Goal: Task Accomplishment & Management: Manage account settings

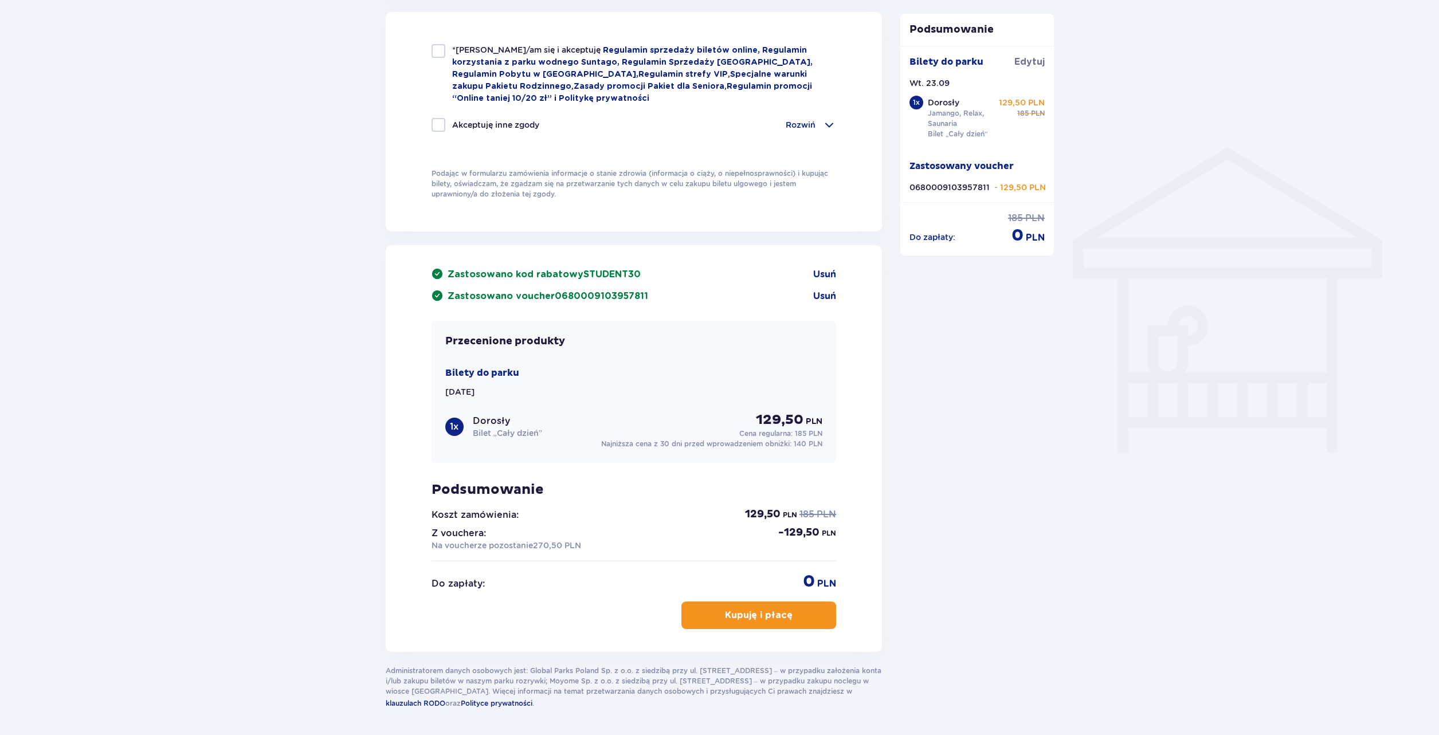
scroll to position [824, 0]
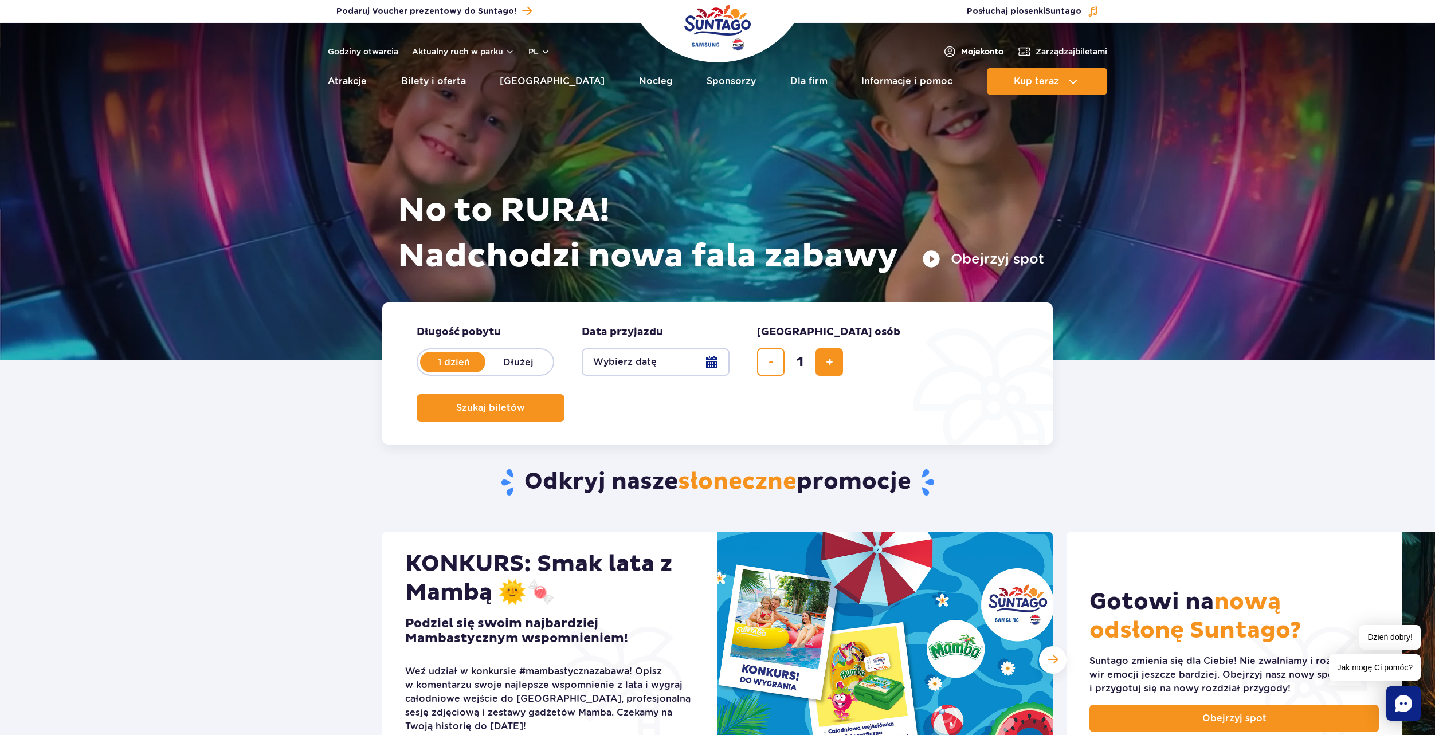
click at [980, 47] on span "Moje konto" at bounding box center [982, 51] width 42 height 11
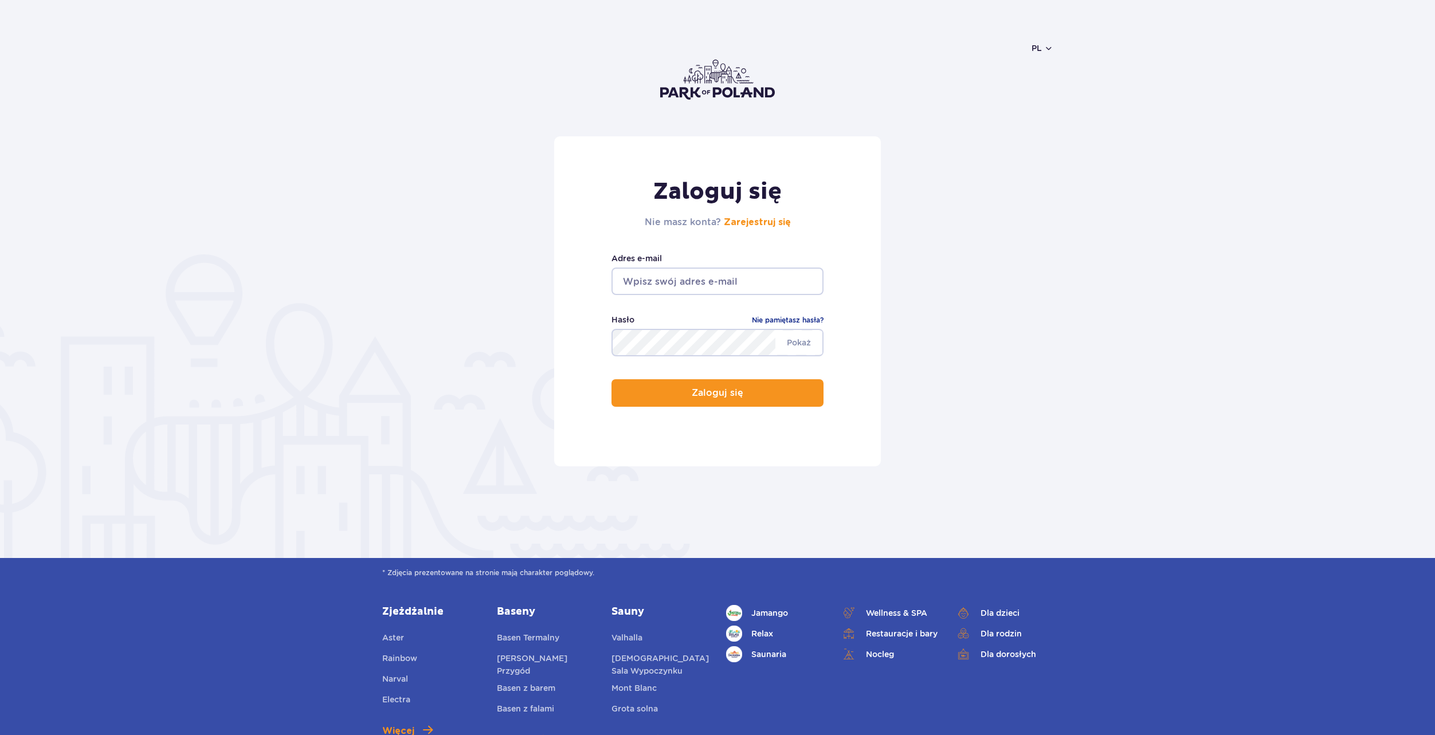
click at [634, 279] on input "email" at bounding box center [717, 282] width 212 height 28
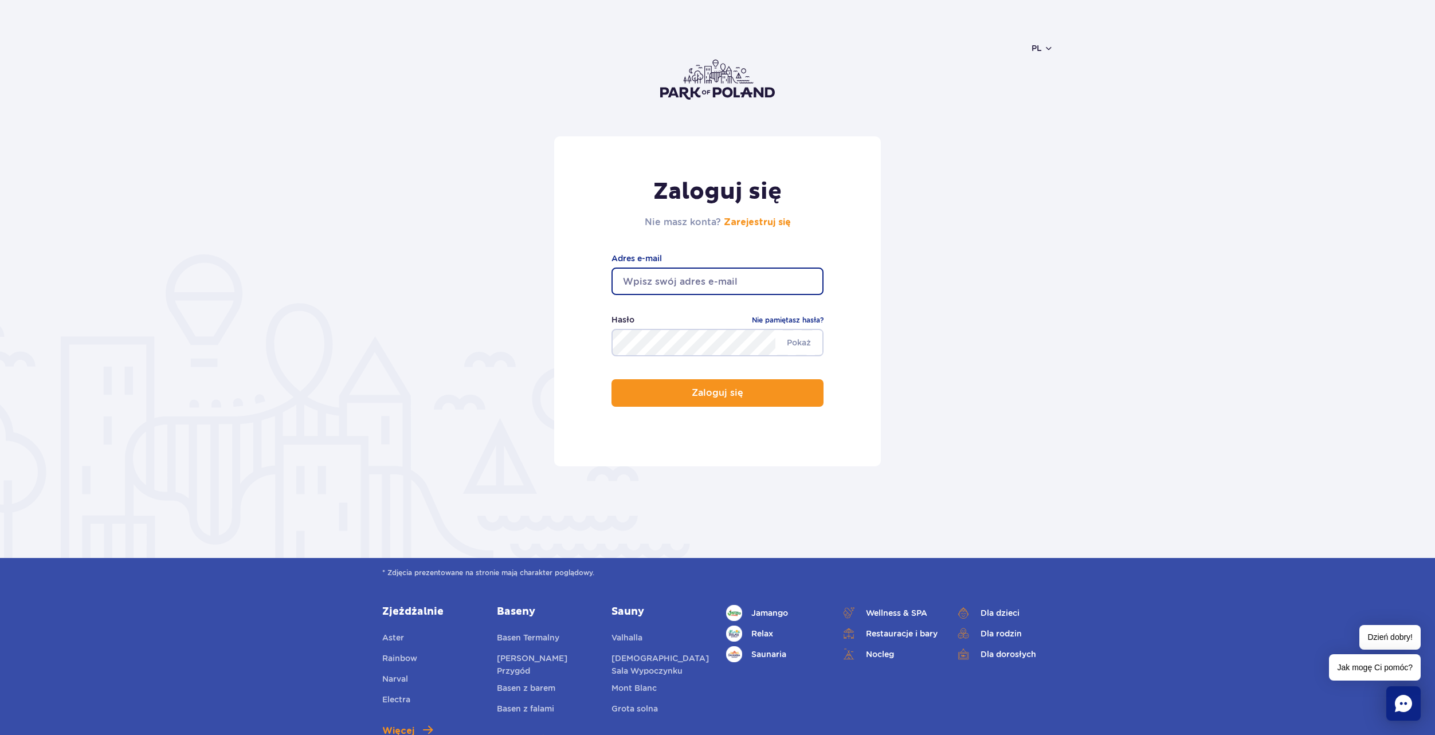
type input "almgandhi21@gmail.com"
click at [611, 379] on button "Zaloguj się" at bounding box center [717, 393] width 212 height 28
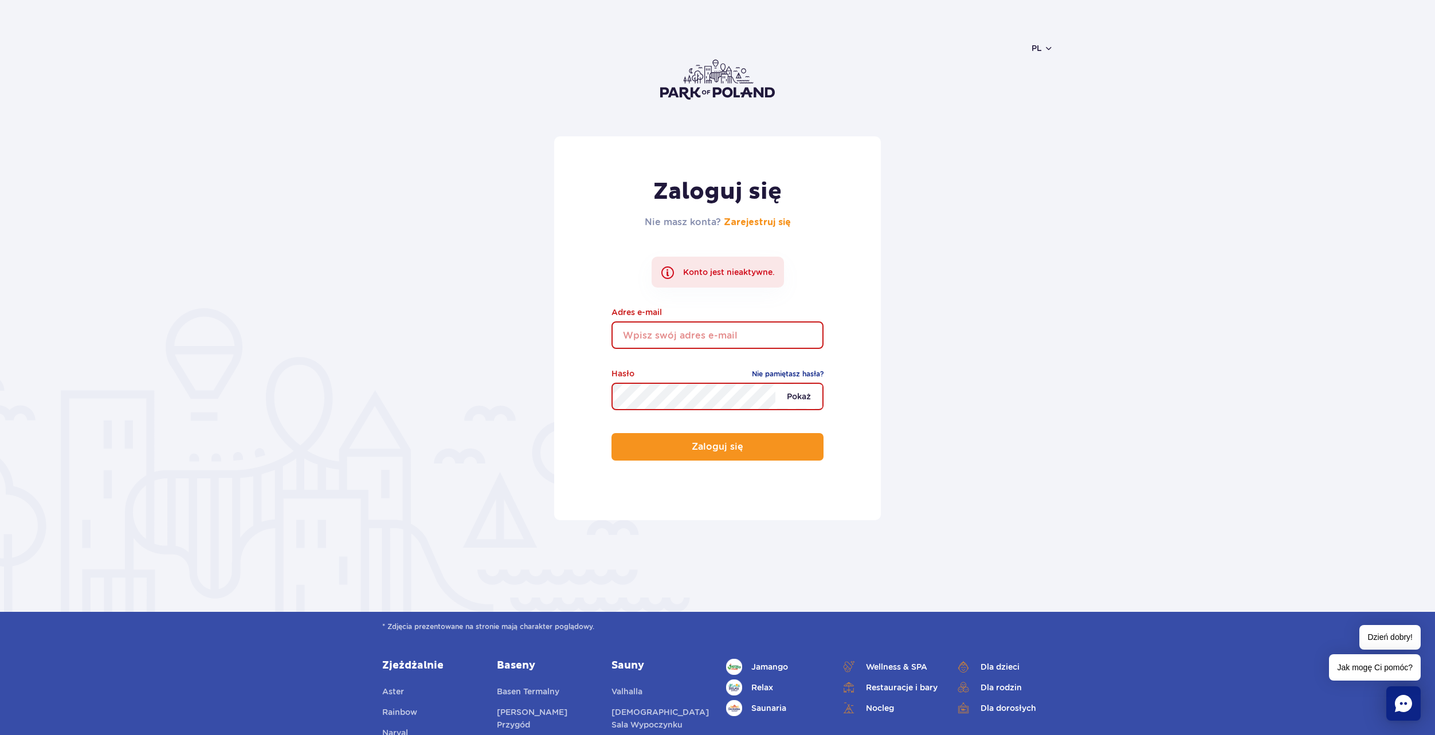
click at [807, 393] on span "Pokaż" at bounding box center [798, 397] width 47 height 24
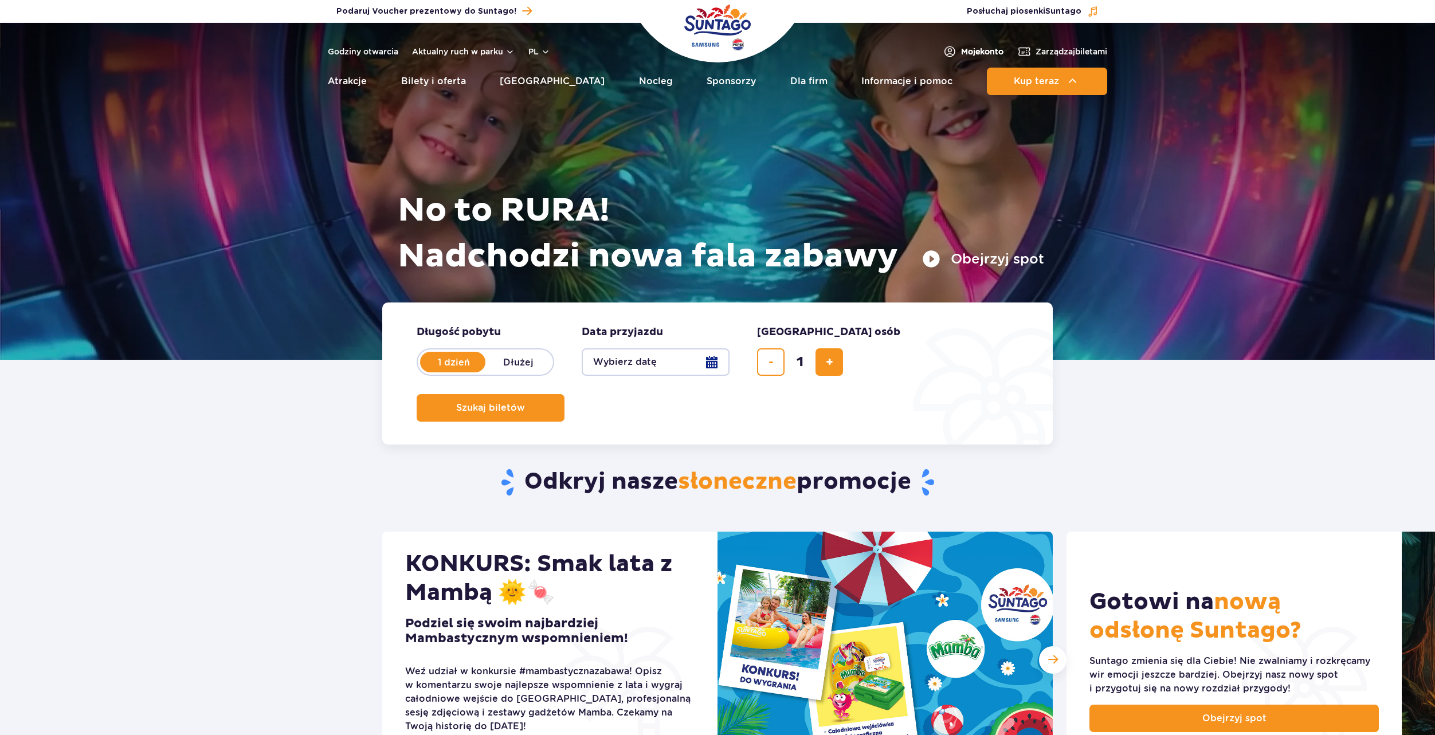
click at [991, 53] on span "Moje konto" at bounding box center [982, 51] width 42 height 11
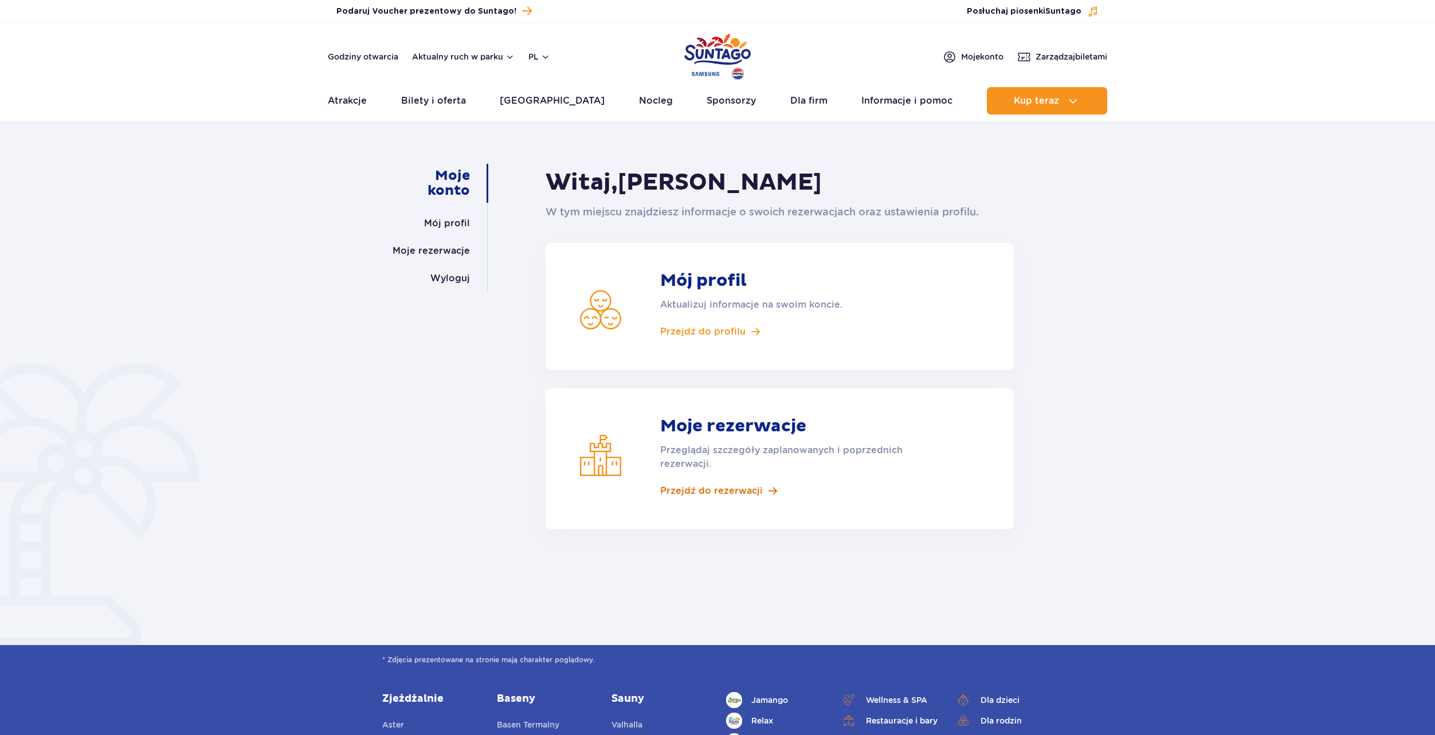
click at [717, 488] on span "Przejdź do rezerwacji" at bounding box center [711, 491] width 103 height 13
